Goal: Task Accomplishment & Management: Manage account settings

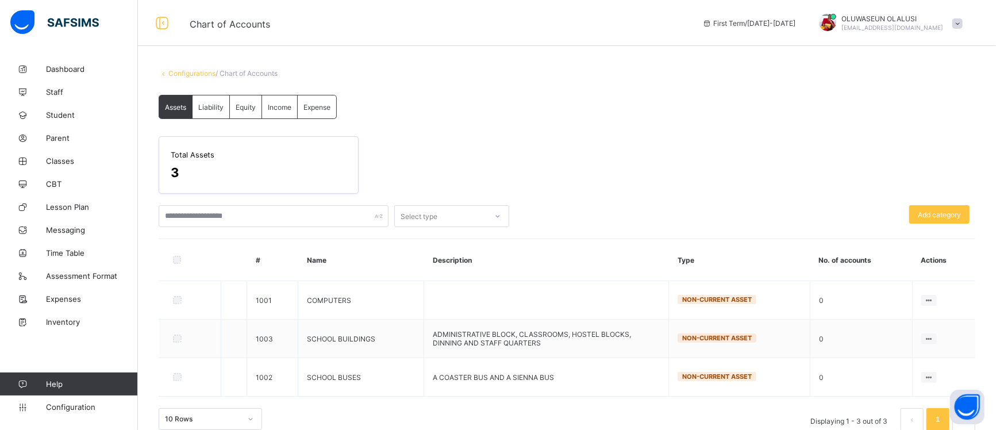
click at [648, 95] on div "Assets Liability Equity Income Expense Assets More Options Total Assets 3 Selec…" at bounding box center [567, 266] width 817 height 342
click at [598, 113] on div "Assets Liability Equity Income Expense Assets More Options Total Assets 3 Selec…" at bounding box center [567, 266] width 817 height 342
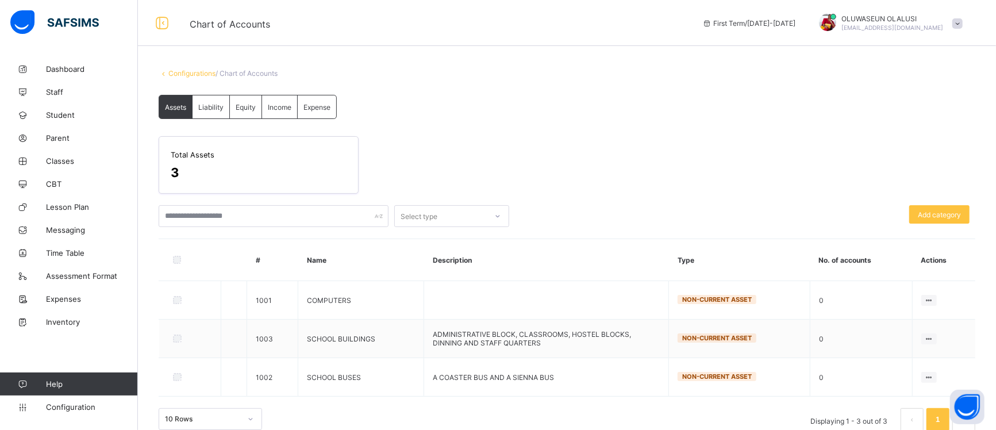
click at [560, 95] on div "Assets Liability Equity Income Expense Assets More Options Total Assets 3 Selec…" at bounding box center [567, 266] width 817 height 342
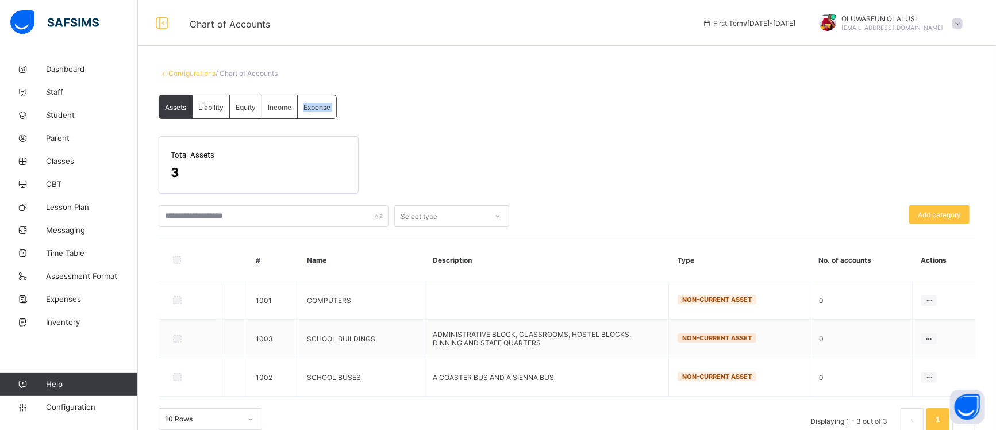
click at [560, 95] on div "Assets Liability Equity Income Expense Assets More Options Total Assets 3 Selec…" at bounding box center [567, 266] width 817 height 342
click at [956, 25] on span at bounding box center [957, 23] width 10 height 10
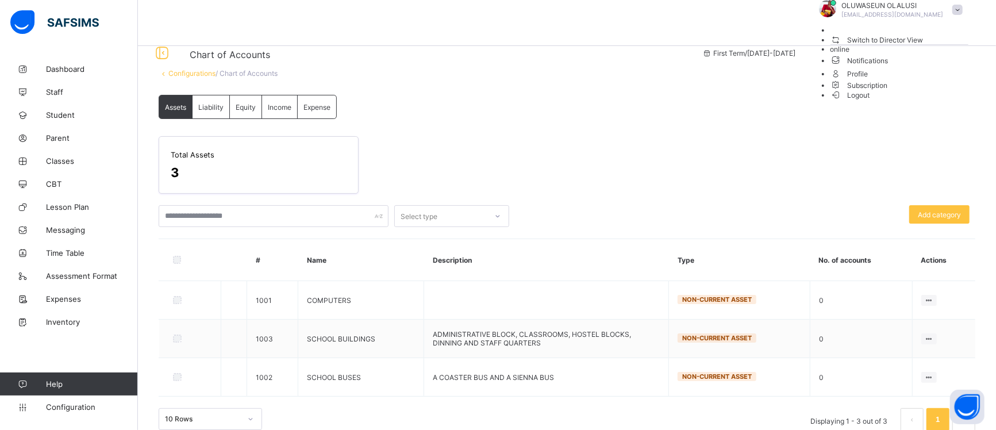
click at [870, 101] on span "Logout" at bounding box center [850, 95] width 40 height 12
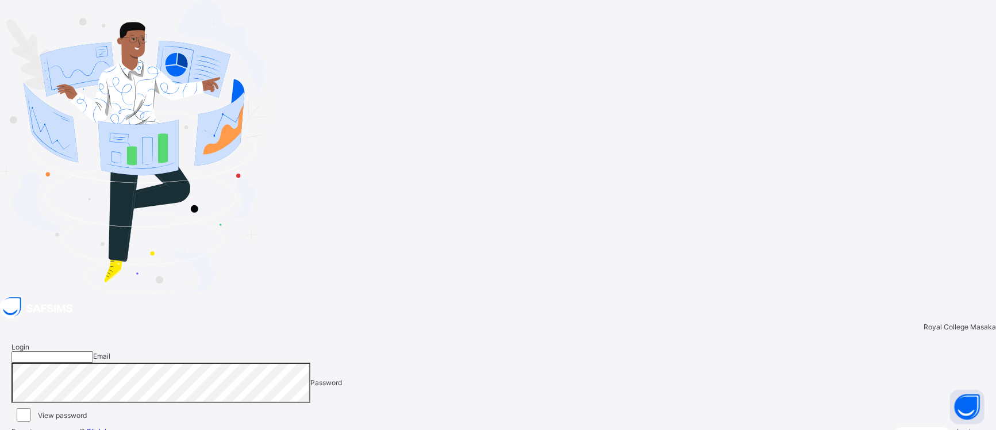
click at [93, 351] on input "email" at bounding box center [52, 356] width 82 height 11
type input "**********"
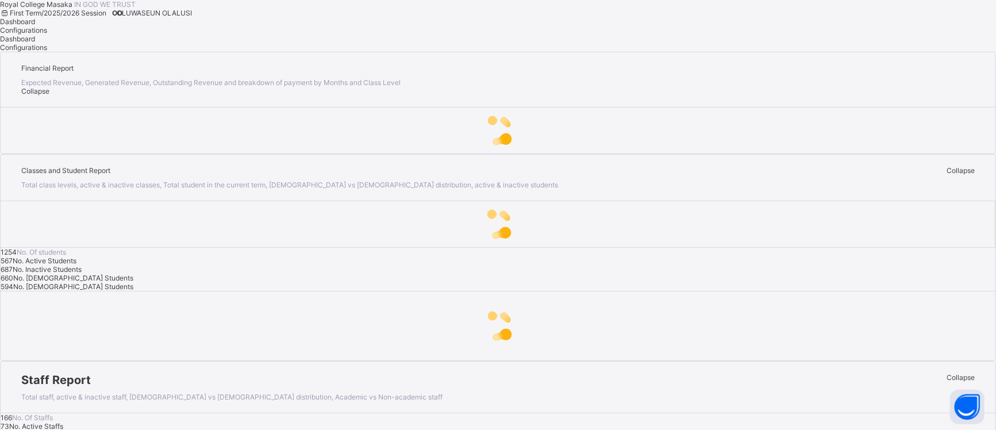
click at [122, 17] on span "OO" at bounding box center [117, 13] width 10 height 9
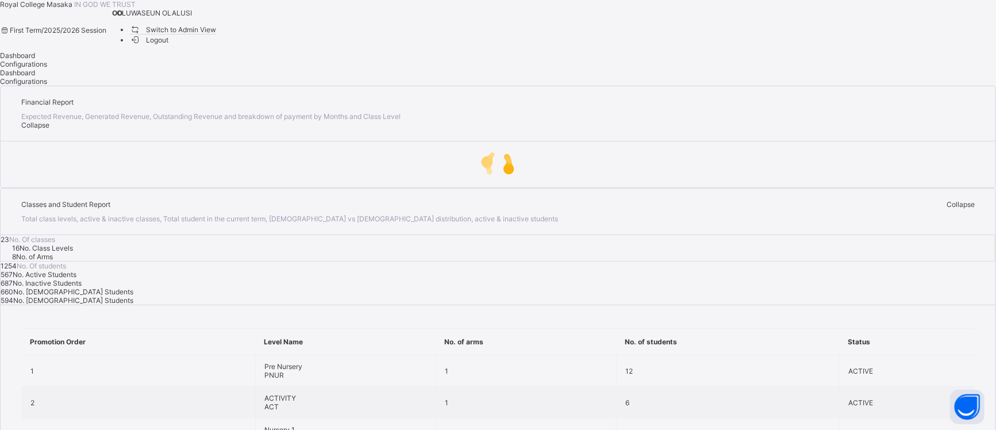
click at [217, 36] on span "Switch to Admin View" at bounding box center [172, 30] width 87 height 12
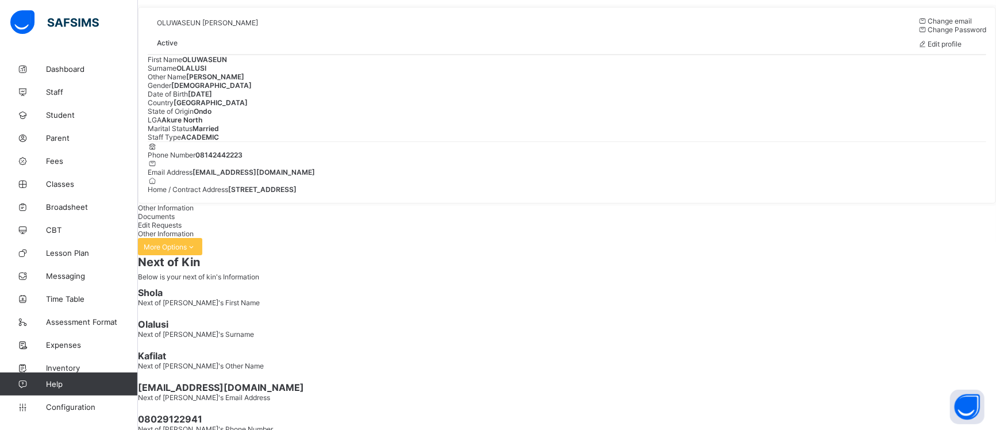
scroll to position [39, 0]
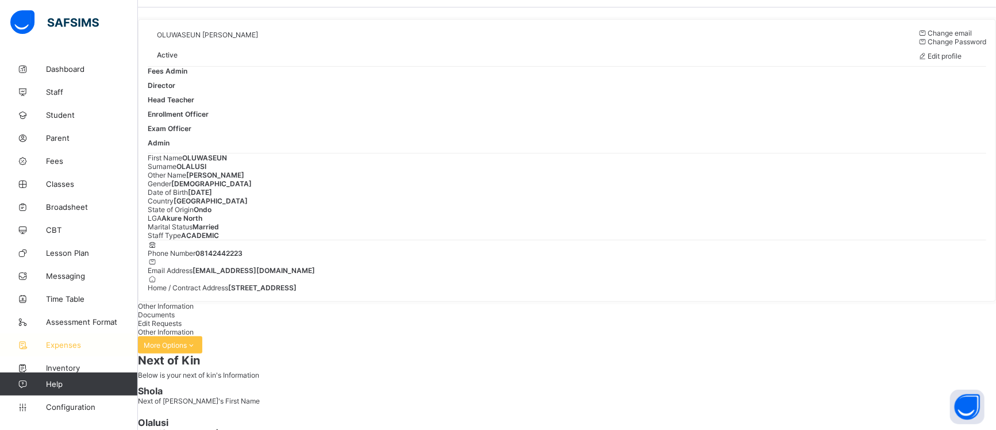
click at [74, 344] on span "Expenses" at bounding box center [92, 344] width 92 height 9
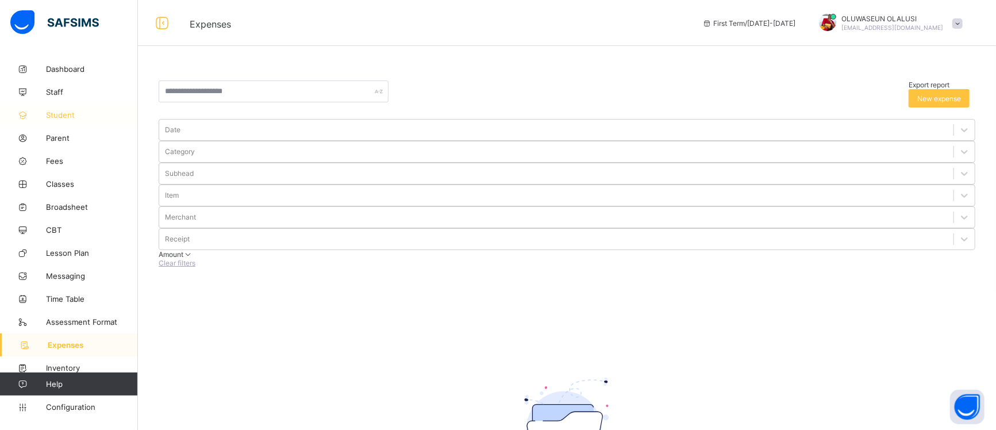
click at [61, 116] on span "Student" at bounding box center [92, 114] width 92 height 9
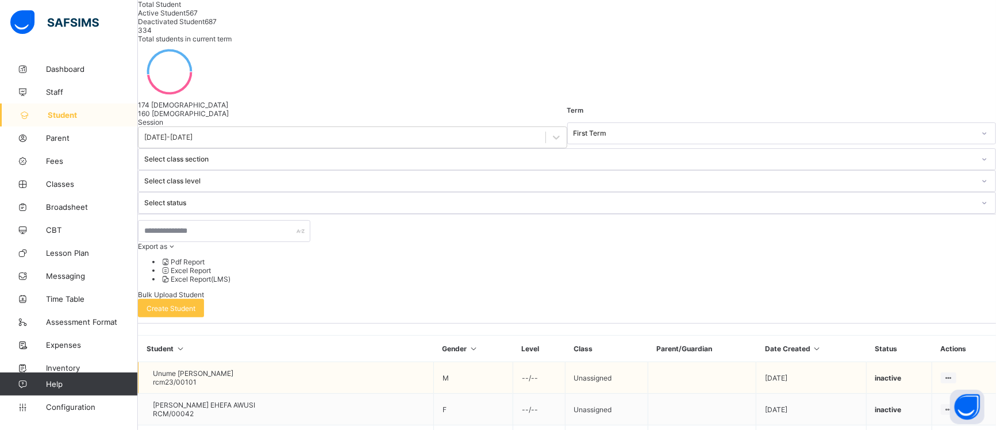
scroll to position [134, 0]
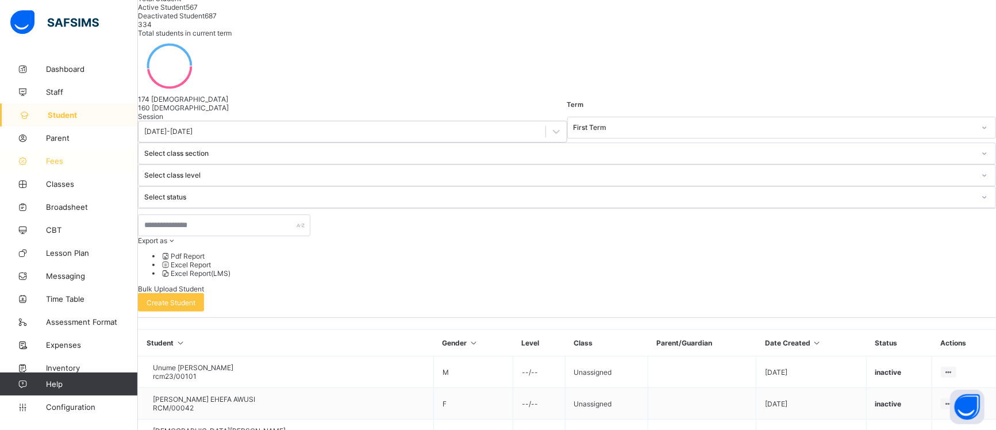
click at [57, 158] on span "Fees" at bounding box center [92, 160] width 92 height 9
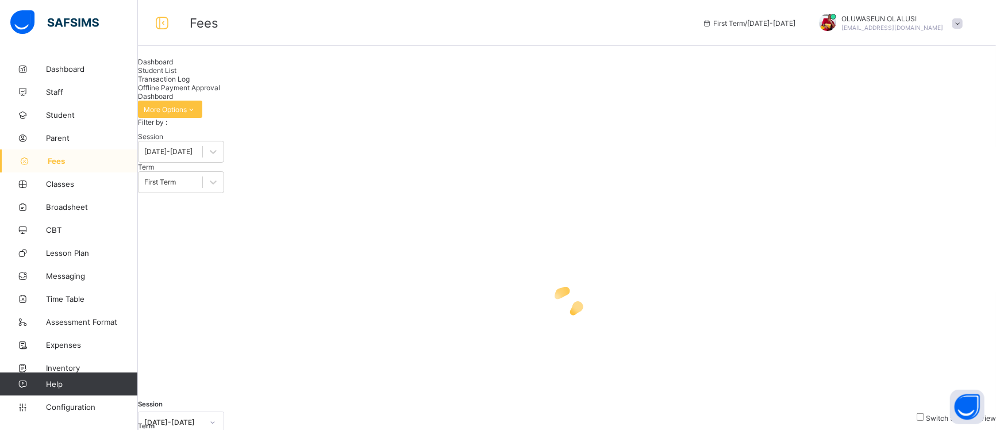
click at [176, 75] on span "Student List" at bounding box center [157, 70] width 39 height 9
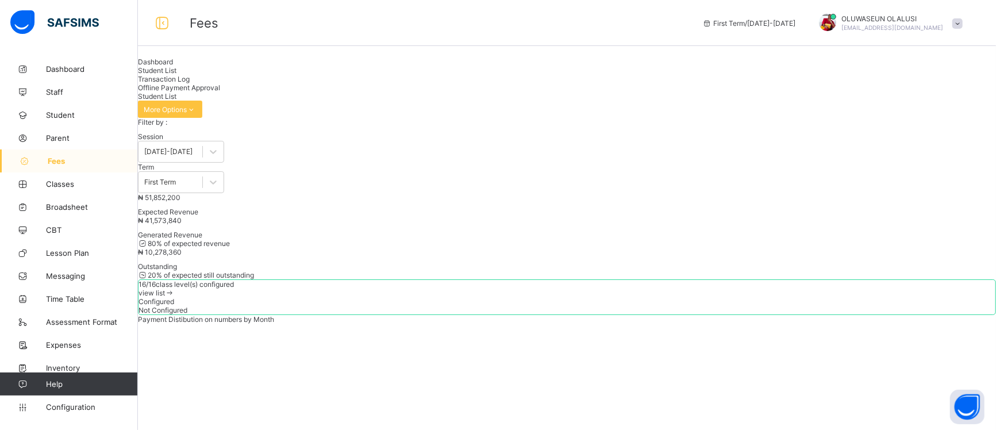
click at [190, 83] on span "Transaction Log" at bounding box center [164, 79] width 52 height 9
click at [70, 346] on span "Expenses" at bounding box center [92, 344] width 92 height 9
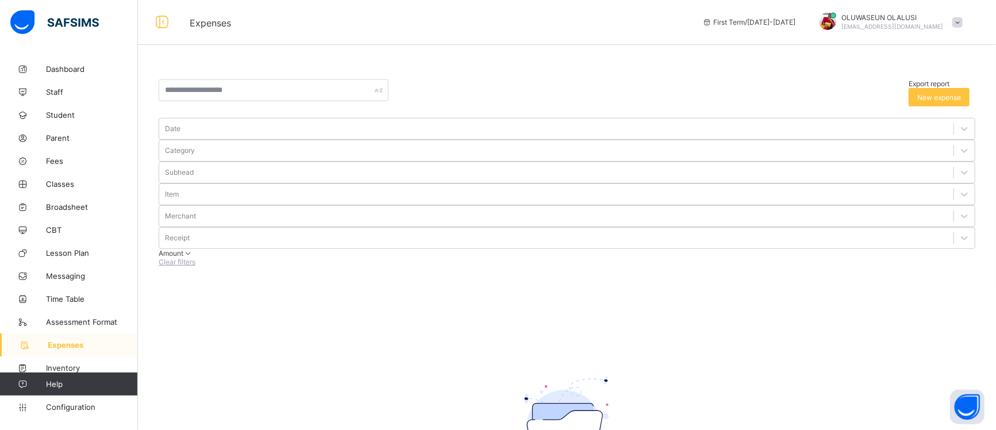
scroll to position [18, 0]
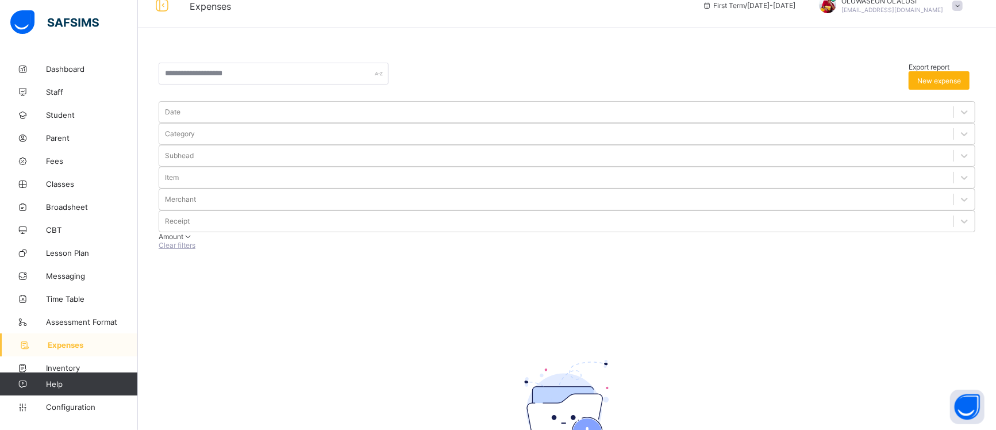
click at [938, 78] on div "New expense" at bounding box center [939, 80] width 61 height 18
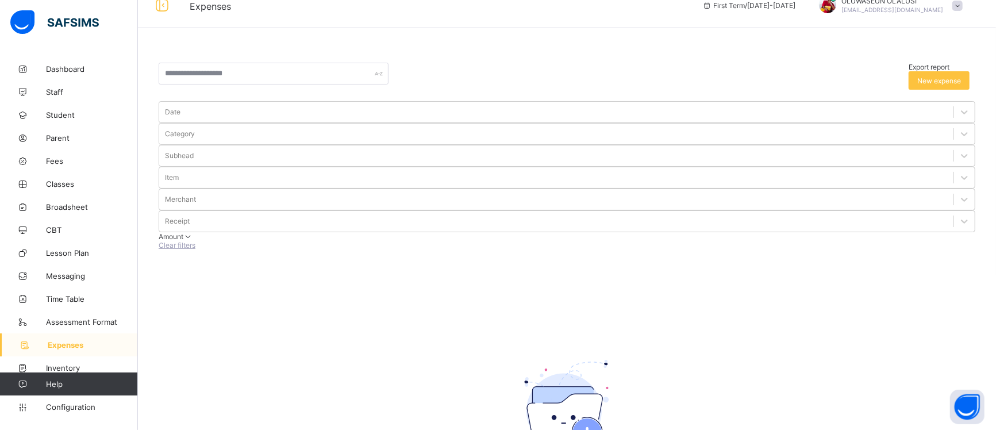
click at [70, 345] on span "Expenses" at bounding box center [93, 344] width 90 height 9
click at [934, 76] on span "New expense" at bounding box center [939, 80] width 44 height 9
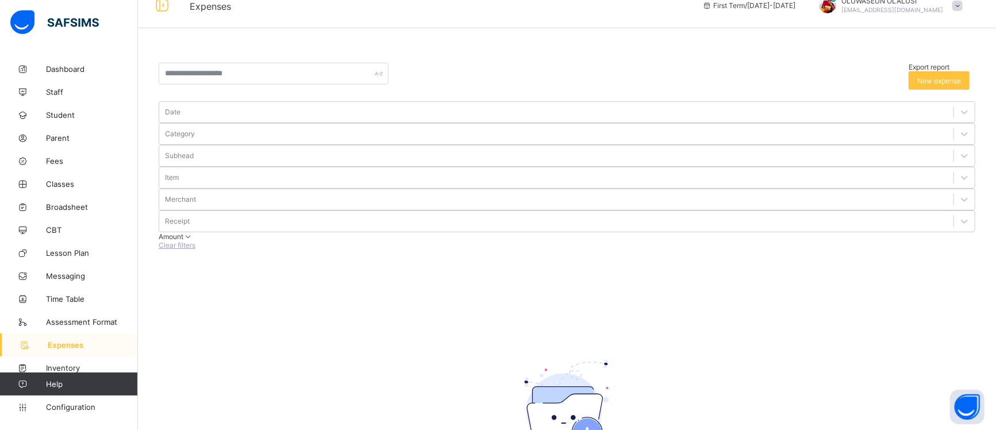
scroll to position [0, 0]
click at [58, 160] on span "Fees" at bounding box center [92, 160] width 92 height 9
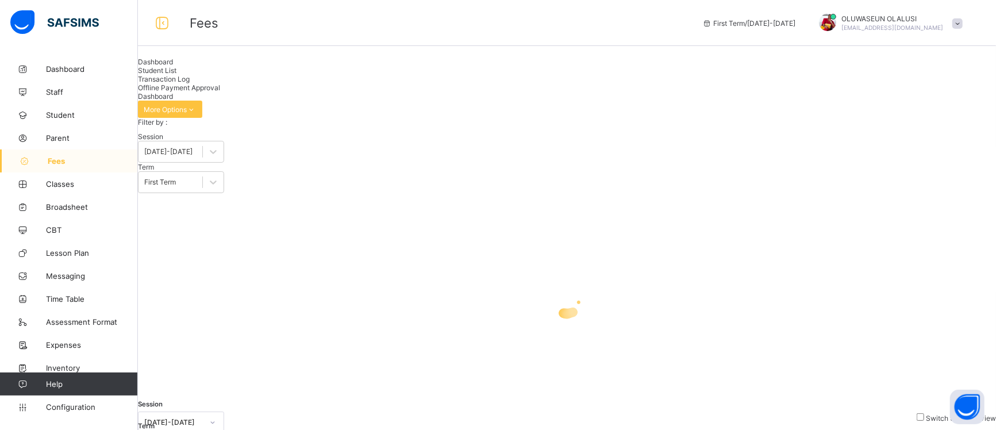
click at [228, 75] on div "Student List" at bounding box center [567, 70] width 858 height 9
click at [190, 83] on span "Transaction Log" at bounding box center [164, 79] width 52 height 9
click at [220, 88] on span "Offline Payment Approval" at bounding box center [179, 87] width 82 height 9
click at [60, 114] on span "Student" at bounding box center [92, 114] width 92 height 9
